Goal: Book appointment/travel/reservation

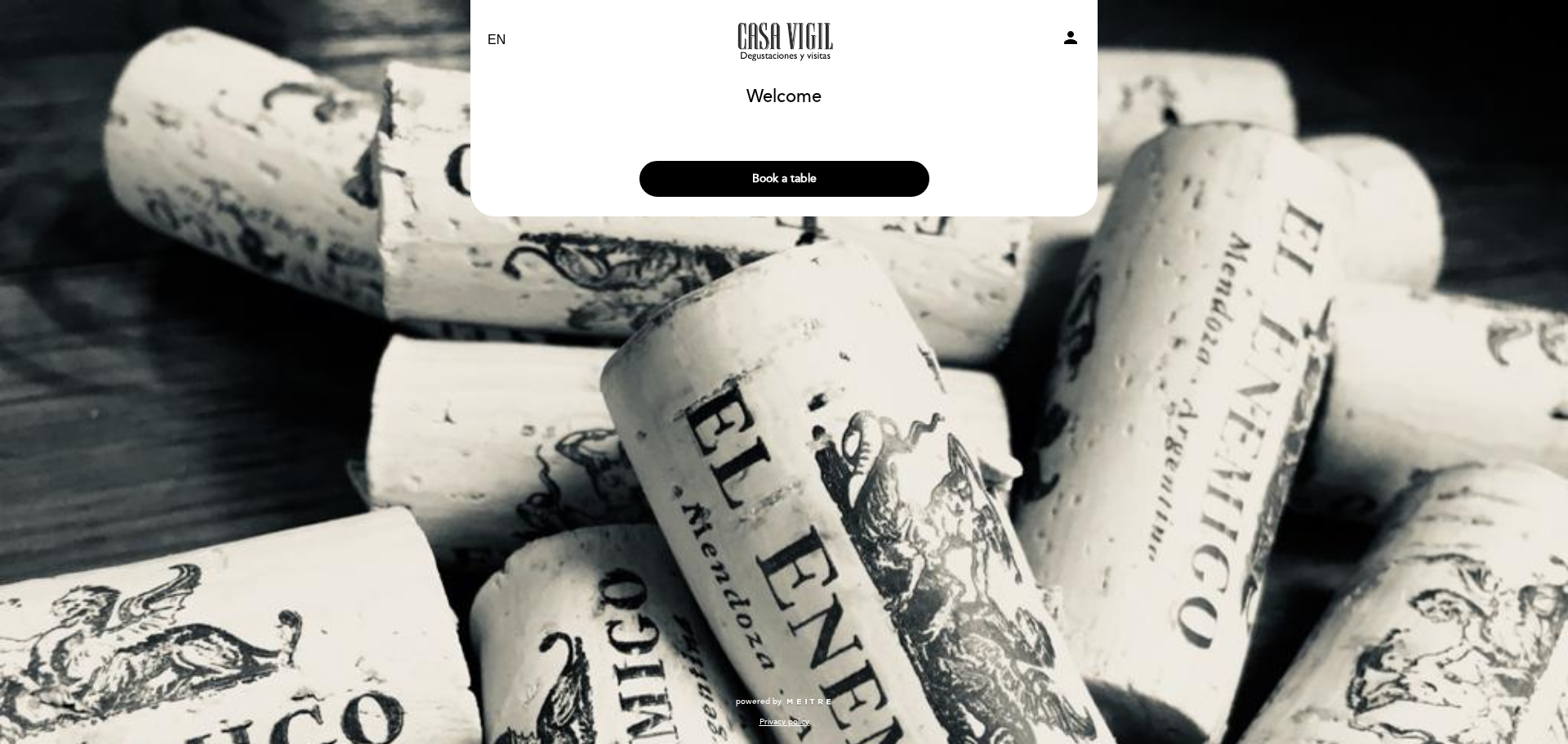
click at [503, 38] on select "EN ES PT" at bounding box center [497, 40] width 18 height 18
select select "es"
click at [488, 31] on select "EN ES PT" at bounding box center [497, 40] width 18 height 18
click at [796, 172] on button "Hacer una reserva" at bounding box center [784, 178] width 290 height 36
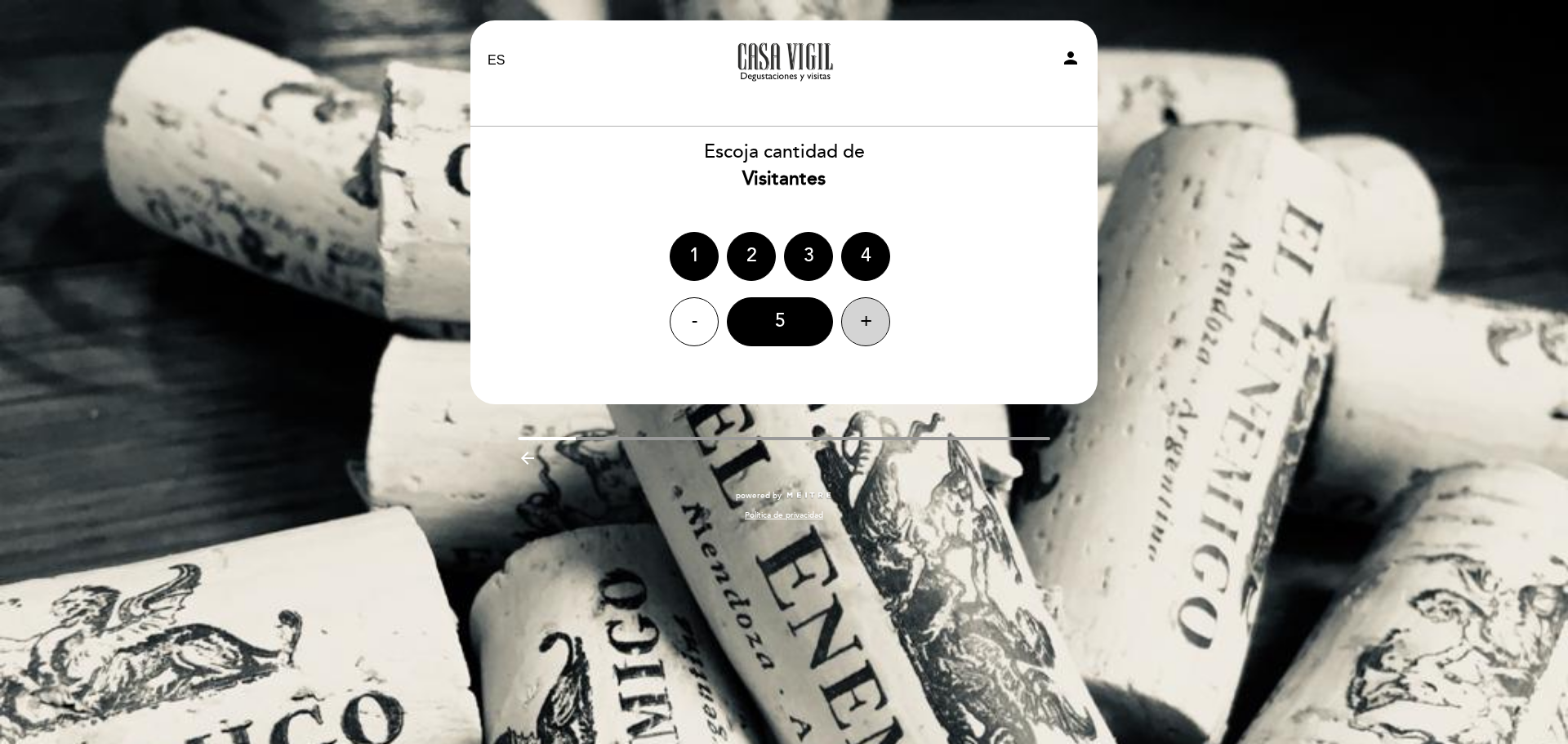
click at [873, 316] on div "+" at bounding box center [865, 321] width 49 height 49
click at [876, 314] on div "+" at bounding box center [865, 321] width 49 height 49
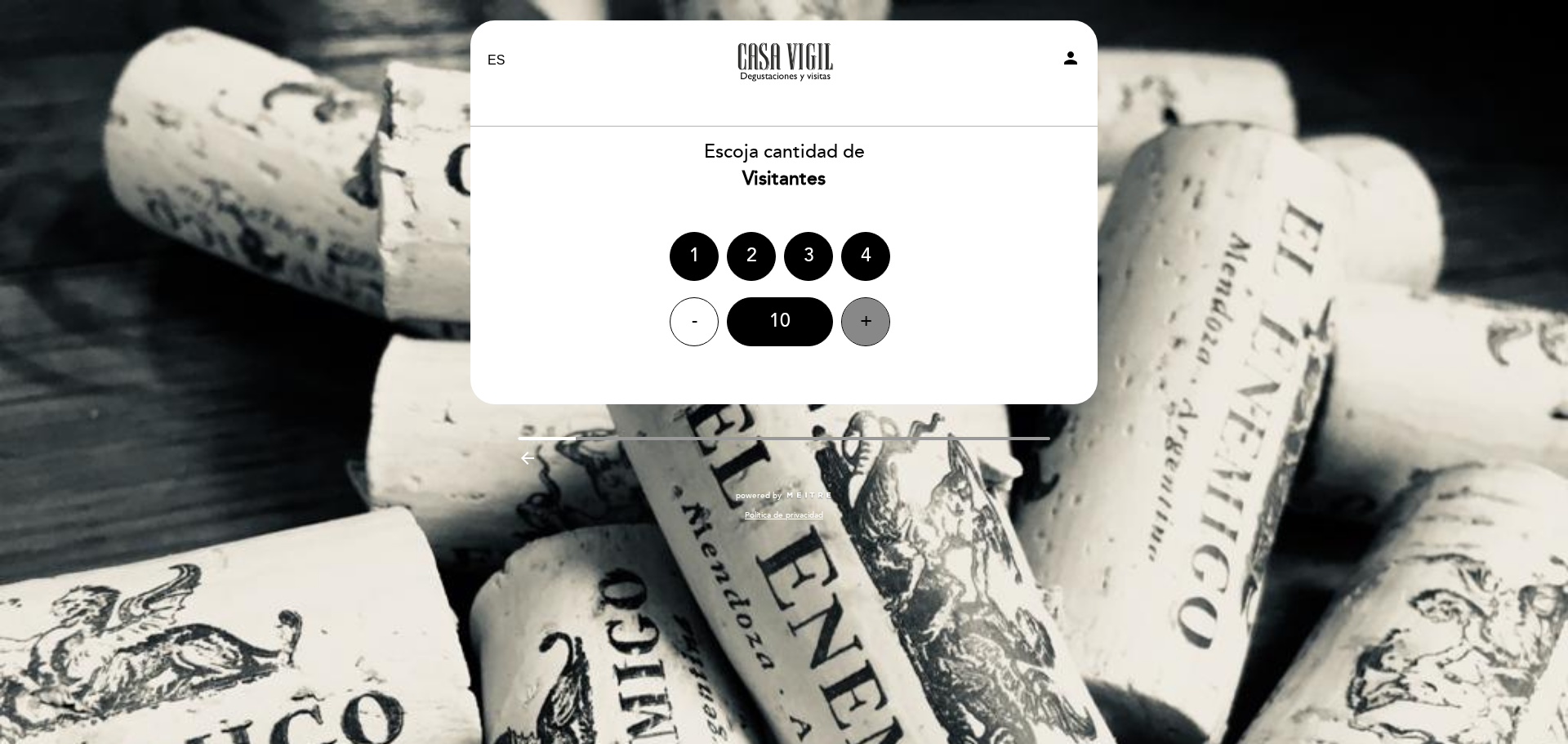
click at [876, 314] on div "+" at bounding box center [865, 321] width 49 height 49
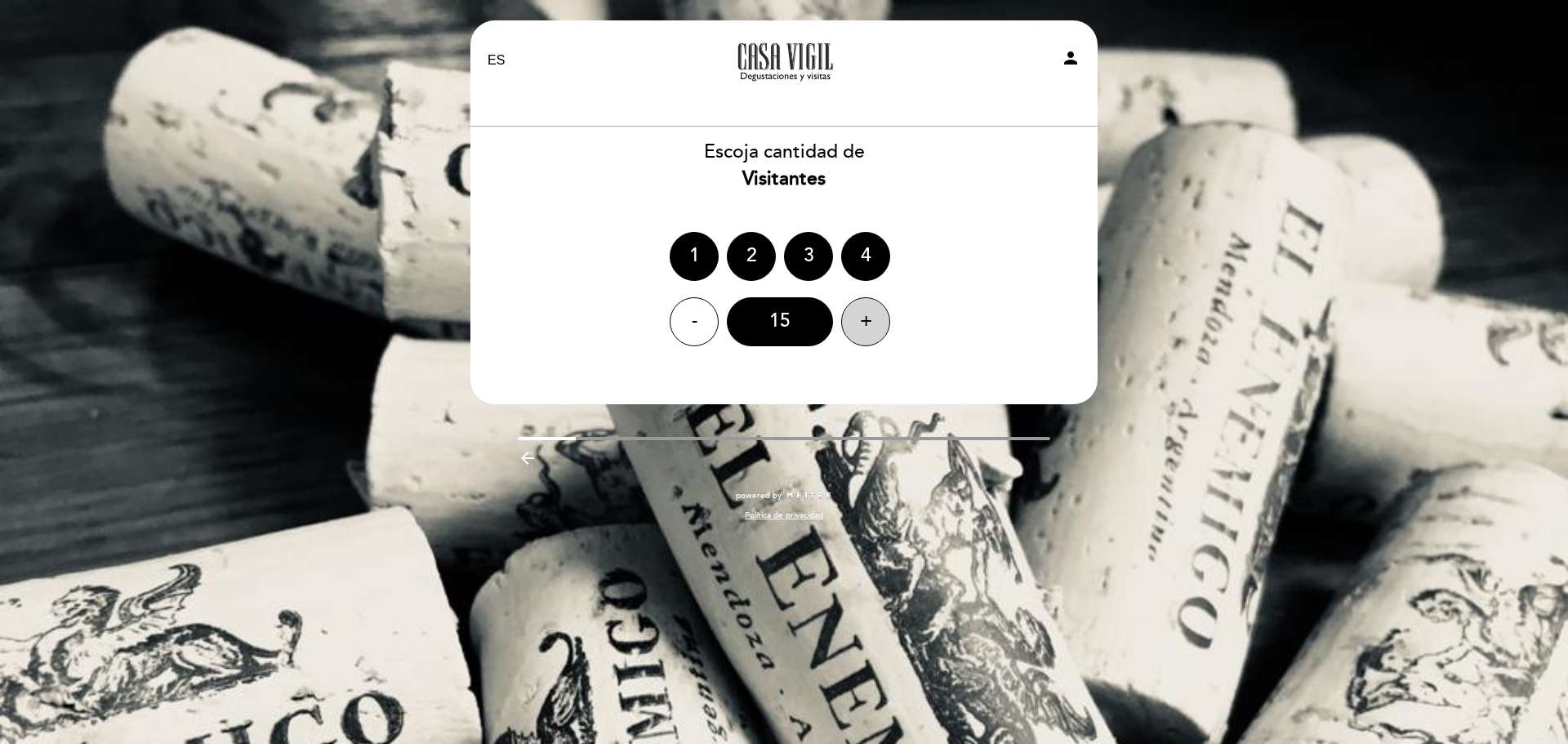
click at [876, 314] on div "+" at bounding box center [865, 321] width 49 height 49
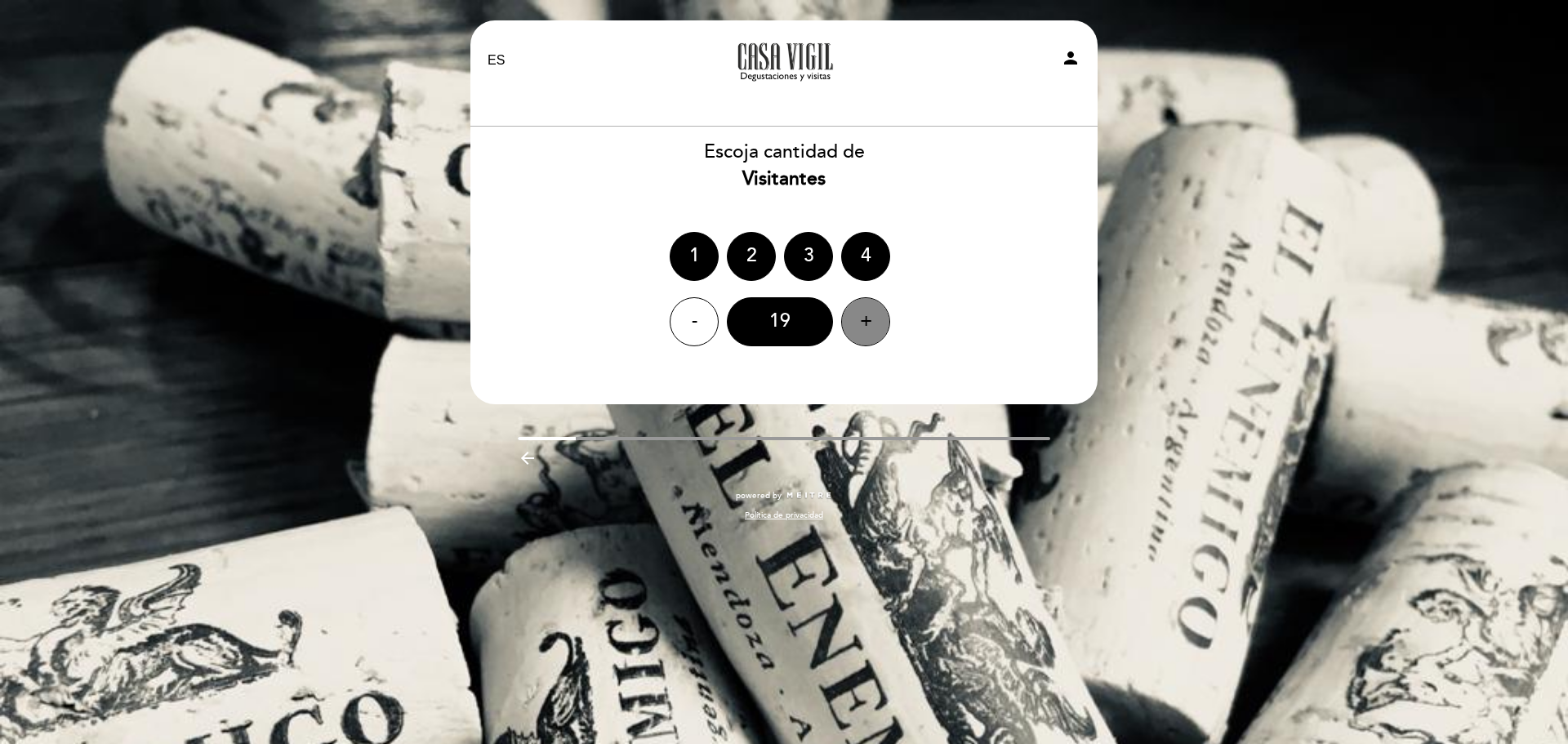
click at [876, 314] on div "+" at bounding box center [865, 321] width 49 height 49
click at [692, 331] on div "-" at bounding box center [694, 321] width 49 height 49
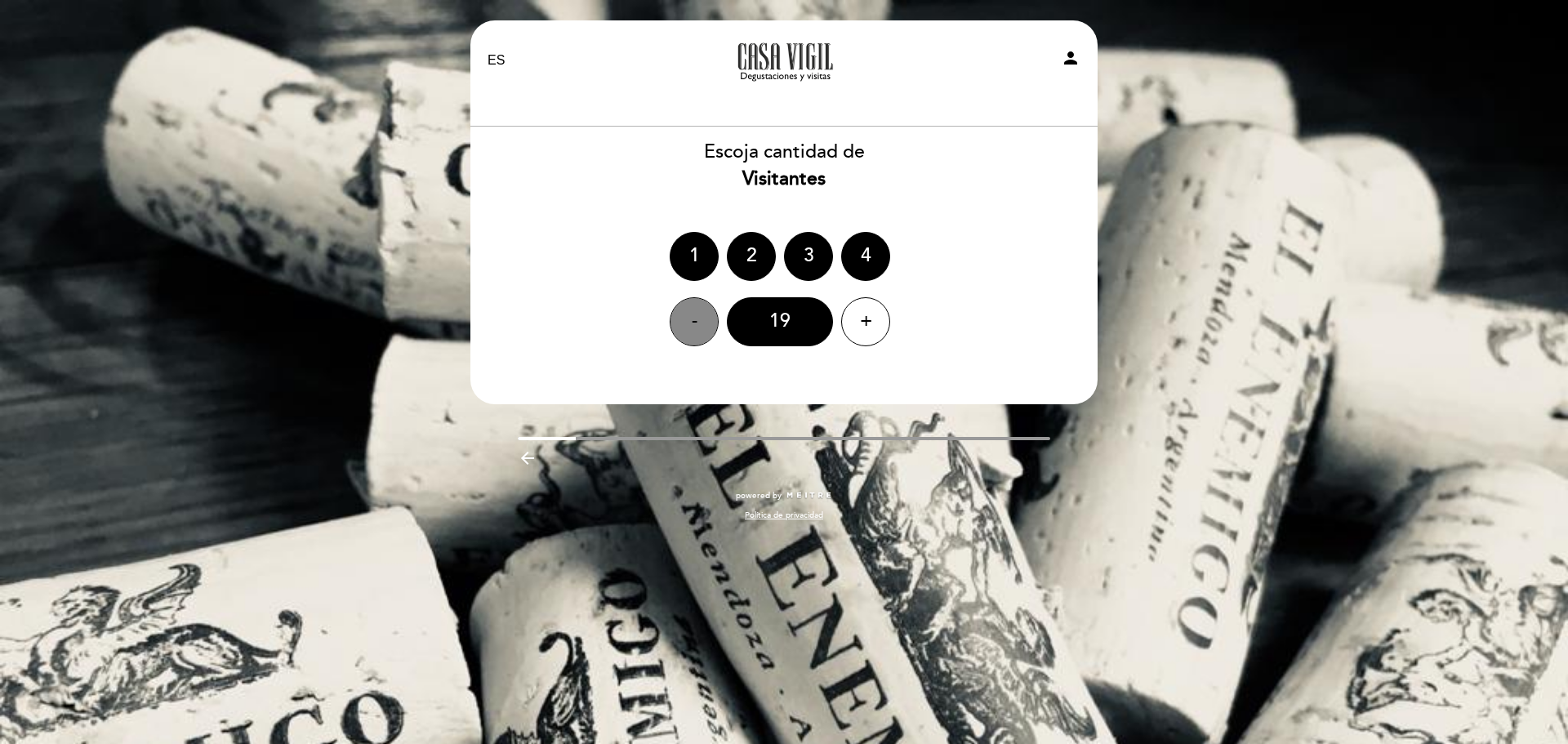
click at [692, 331] on div "-" at bounding box center [694, 321] width 49 height 49
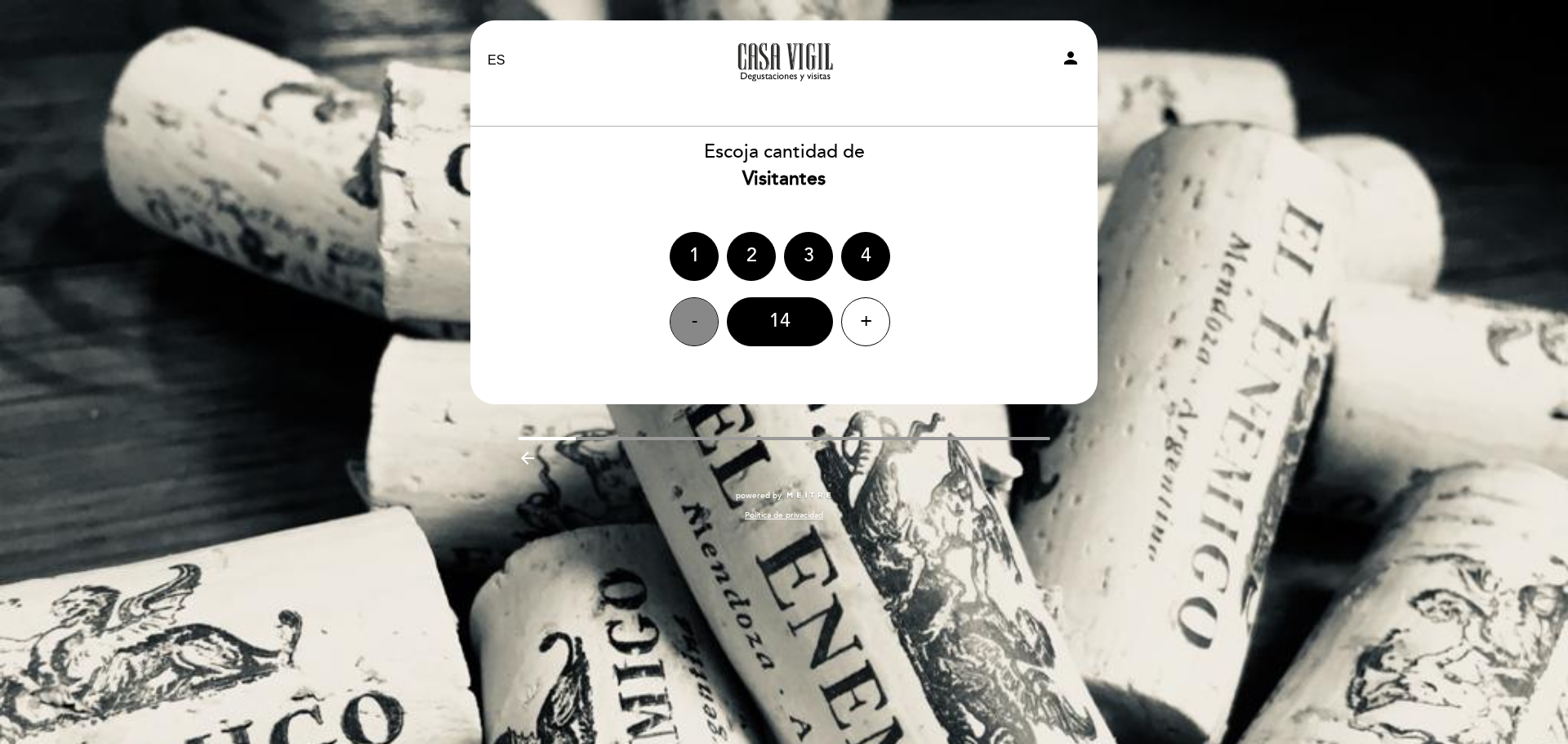
click at [692, 331] on div "-" at bounding box center [694, 321] width 49 height 49
click at [1388, 395] on div "EN ES PT Casa [PERSON_NAME] - SÓLO Visitas y Degustaciones person [GEOGRAPHIC_D…" at bounding box center [784, 372] width 1568 height 744
click at [1009, 232] on div "1 2 3 4" at bounding box center [784, 256] width 629 height 49
click at [1076, 55] on icon "person" at bounding box center [1070, 57] width 19 height 19
